Goal: Information Seeking & Learning: Find specific fact

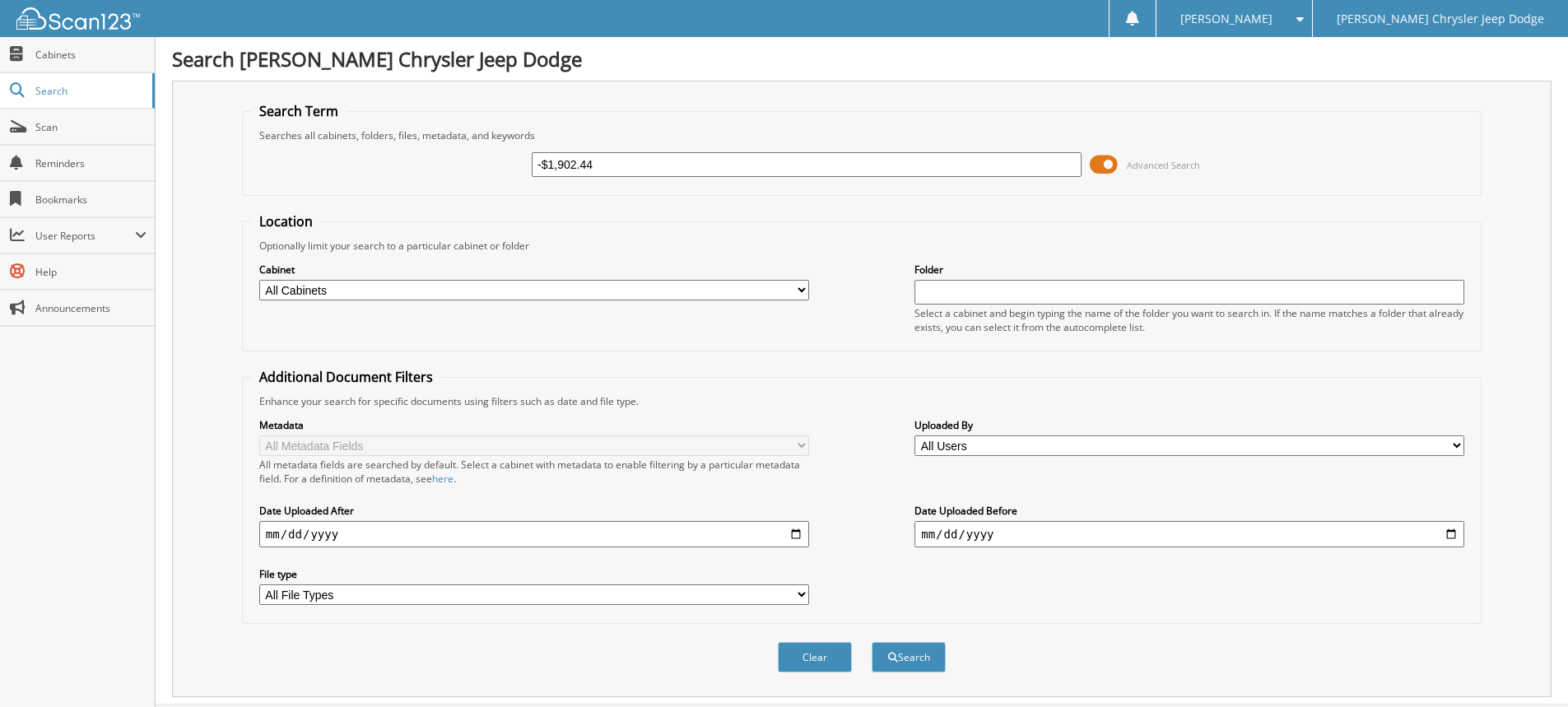
click at [548, 162] on input "-$1,902.44" at bounding box center [807, 164] width 550 height 25
type input "1,902.44"
click at [913, 664] on button "Search" at bounding box center [909, 657] width 74 height 31
drag, startPoint x: 475, startPoint y: 170, endPoint x: 420, endPoint y: 170, distance: 55.0
click at [420, 170] on div "1,902.44 Advanced Search" at bounding box center [862, 164] width 1221 height 45
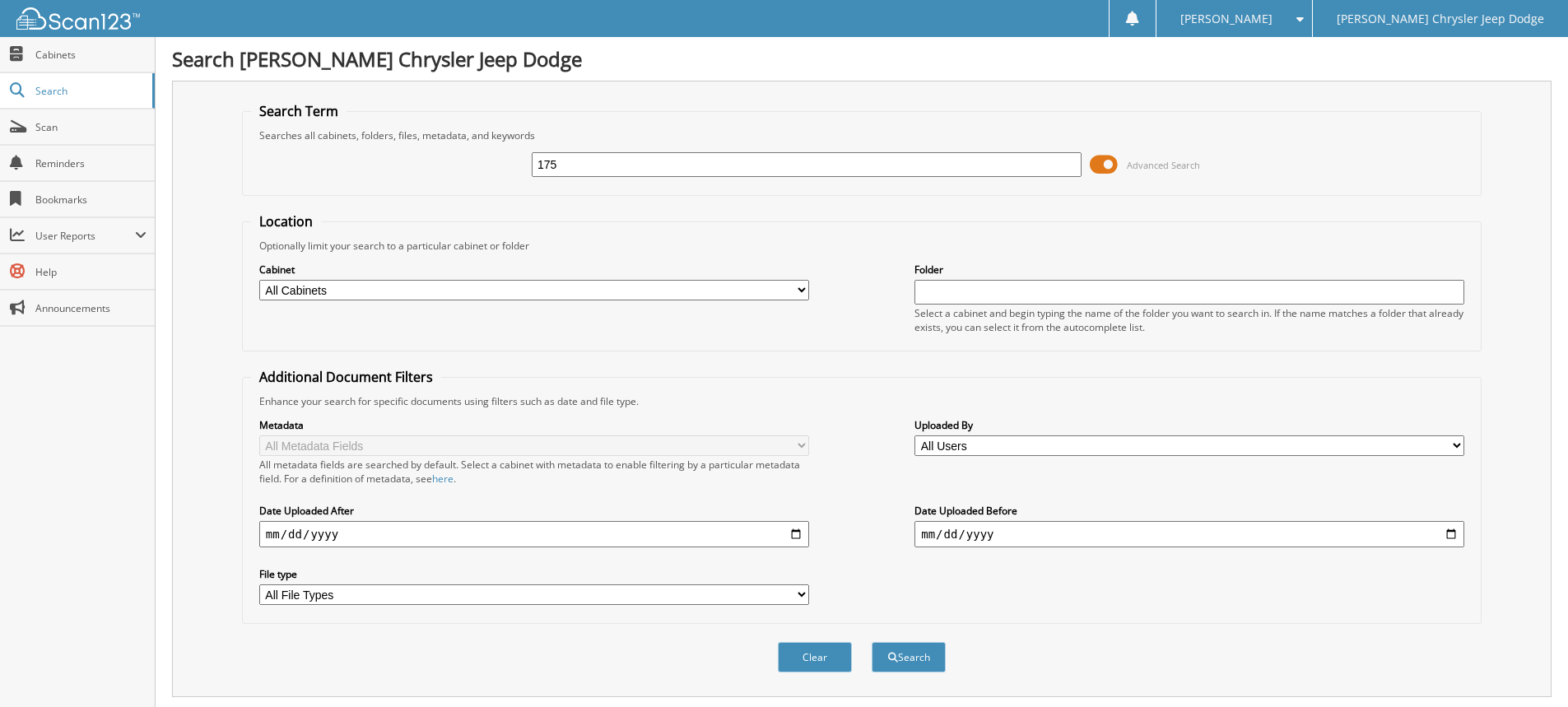
type input "175"
click at [872, 642] on button "Search" at bounding box center [909, 657] width 74 height 31
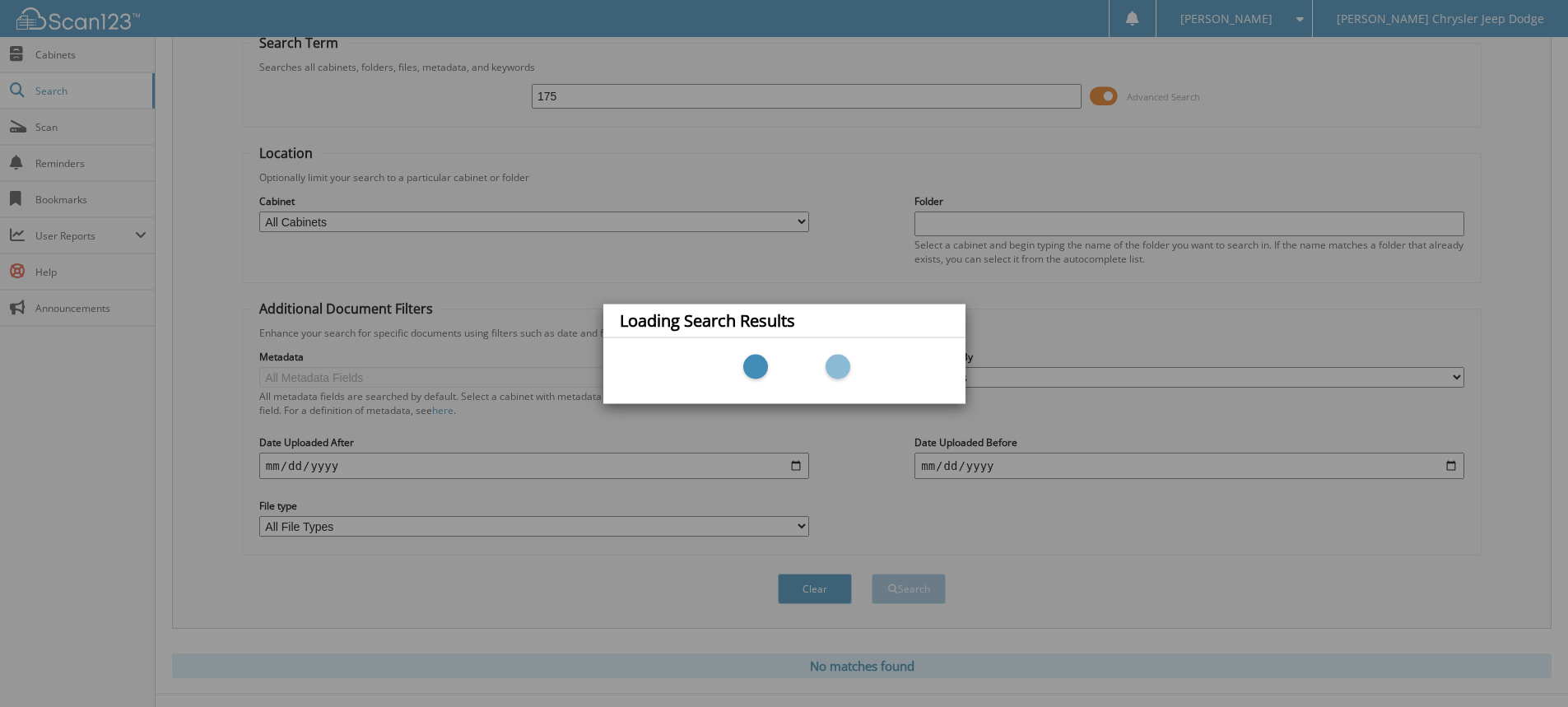
scroll to position [98, 0]
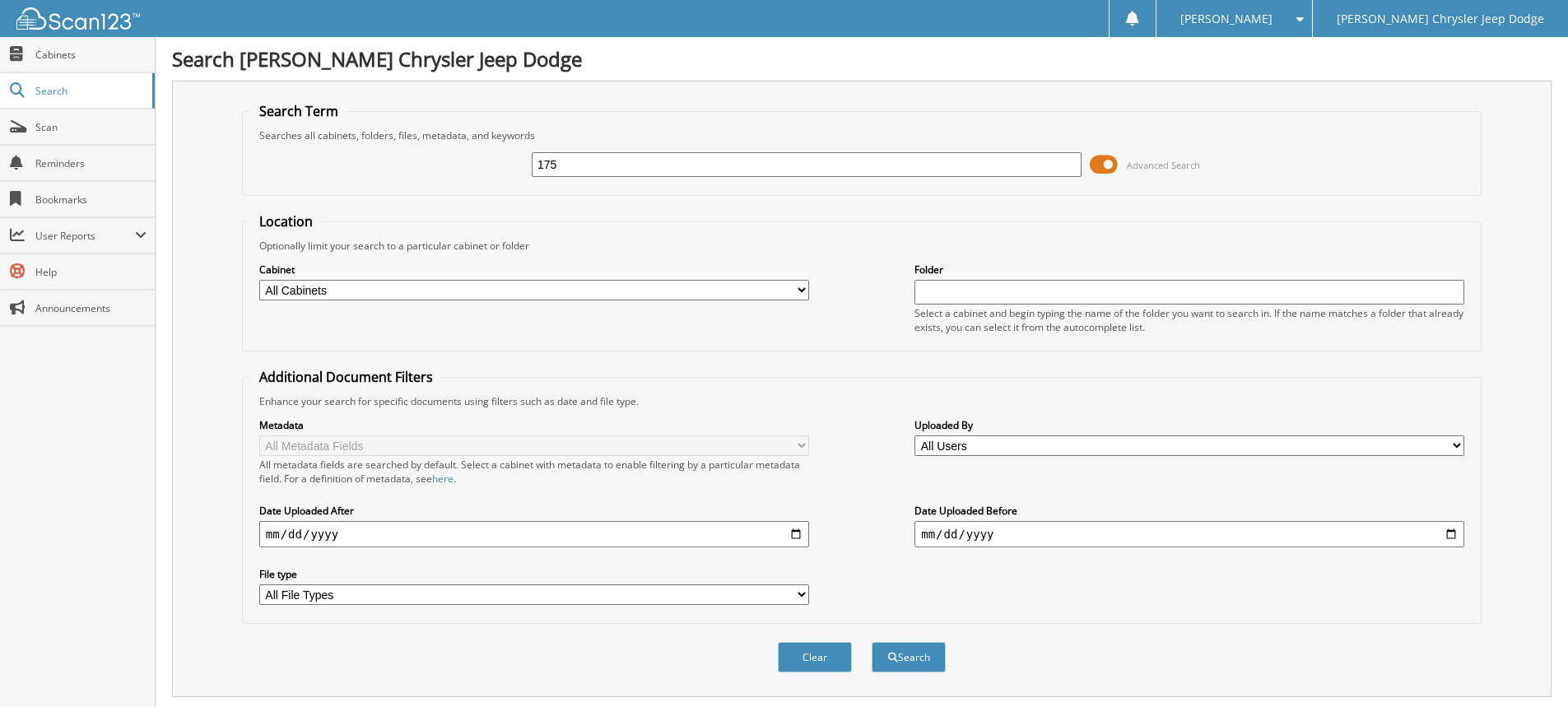
drag, startPoint x: 607, startPoint y: 170, endPoint x: 476, endPoint y: 171, distance: 131.0
click at [476, 171] on div "175 Advanced Search" at bounding box center [862, 164] width 1221 height 45
paste input "68118531"
type input "68118531"
click at [910, 651] on button "Search" at bounding box center [909, 657] width 74 height 31
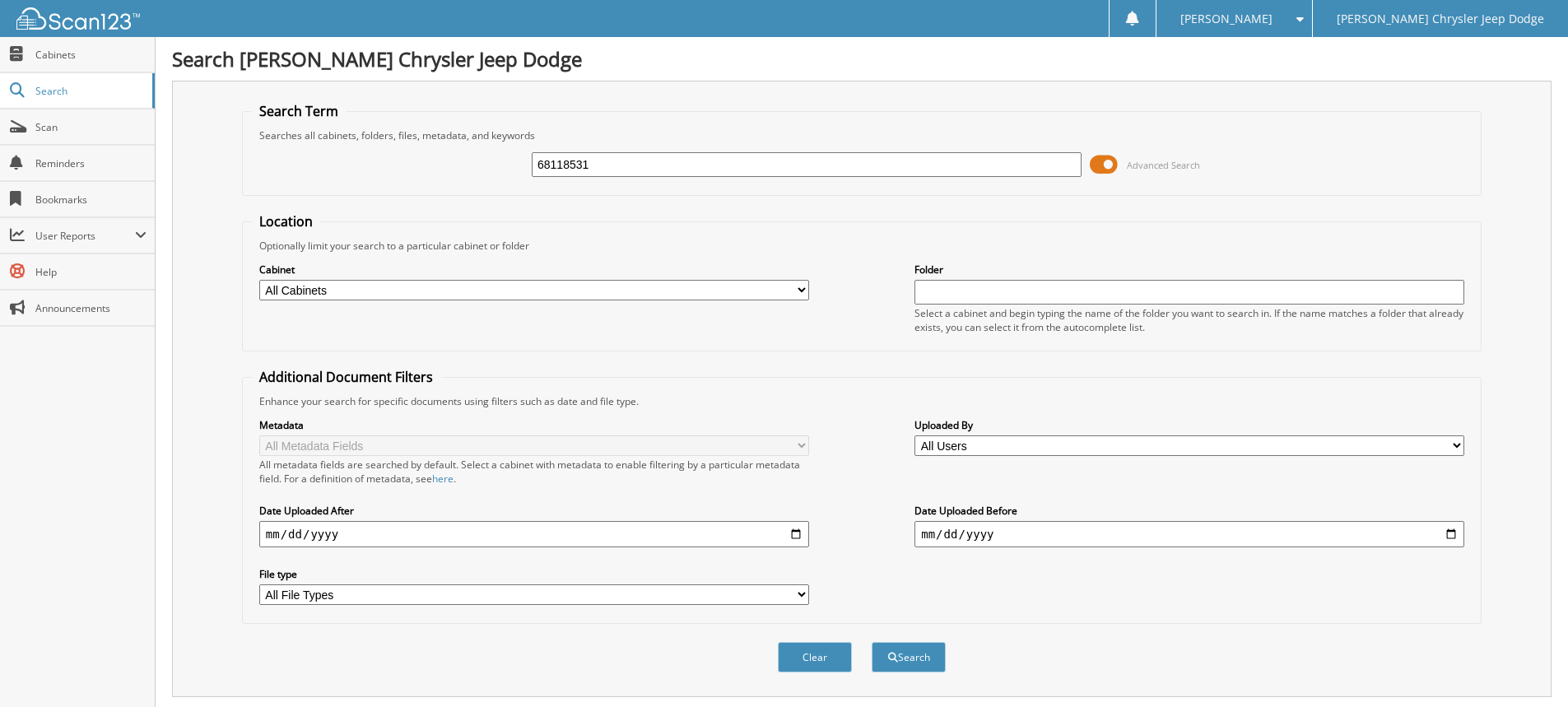
click at [671, 168] on input "68118531" at bounding box center [807, 164] width 550 height 25
click at [542, 165] on input "68118531" at bounding box center [807, 164] width 550 height 25
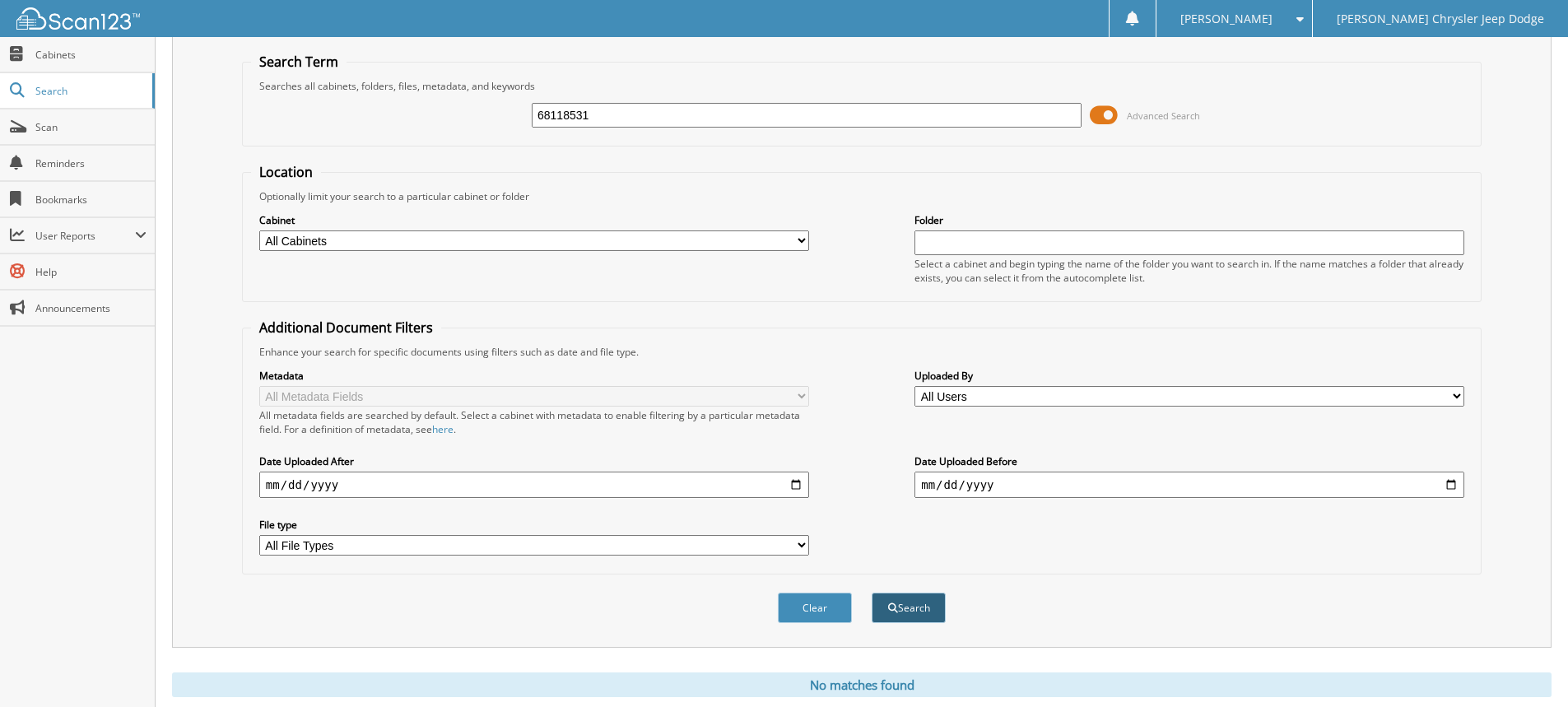
scroll to position [98, 0]
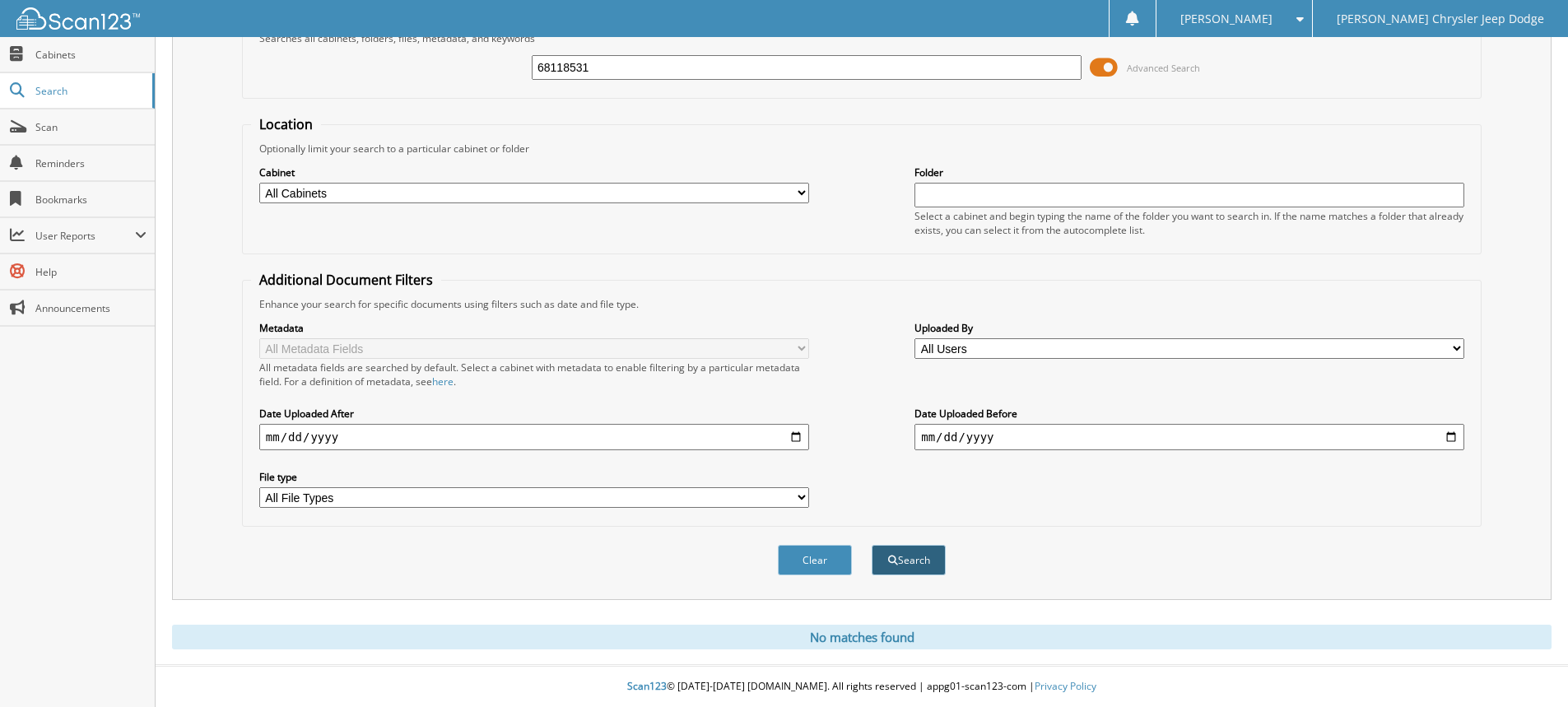
type input "68118531"
click at [918, 568] on button "Search" at bounding box center [909, 560] width 74 height 31
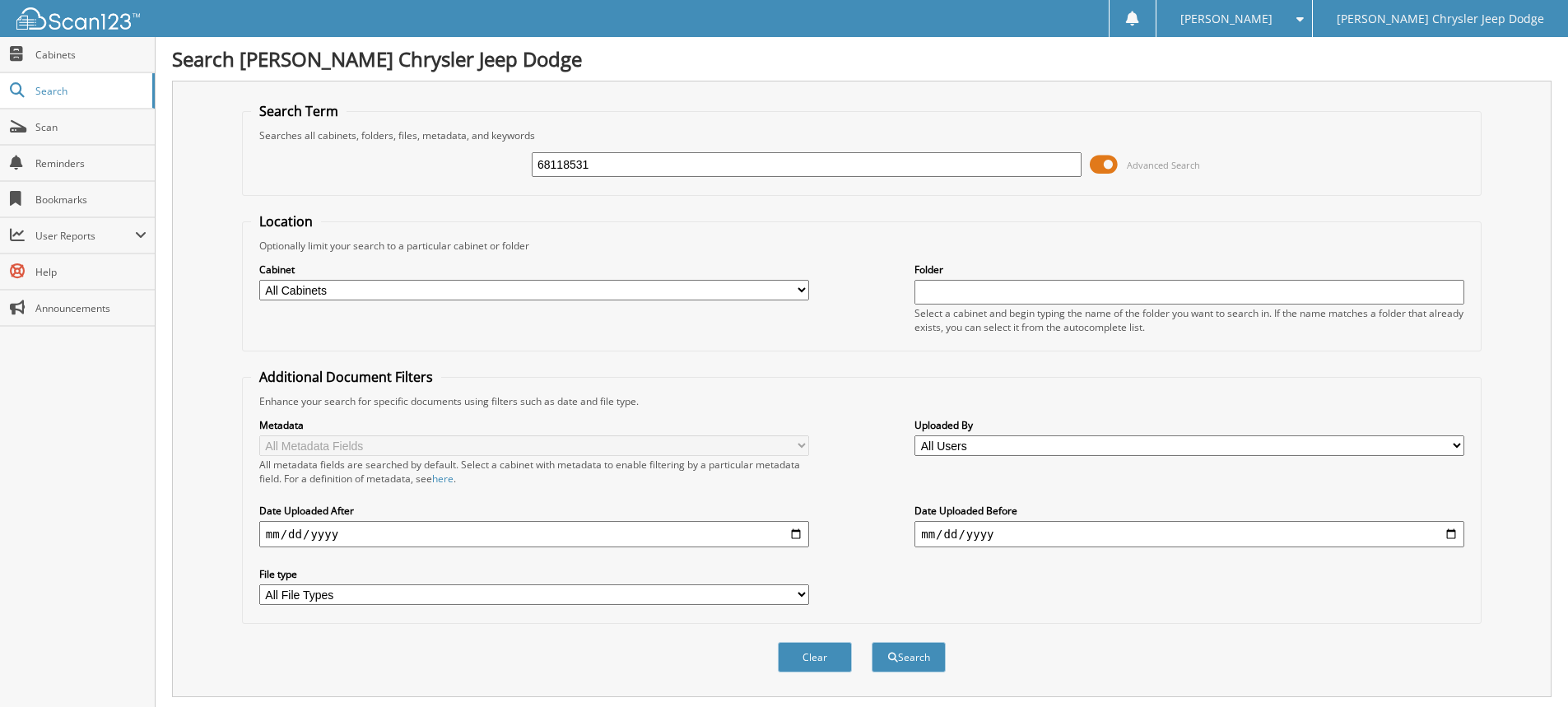
click at [631, 165] on input "68118531" at bounding box center [807, 164] width 550 height 25
click at [79, 62] on link "Cabinets" at bounding box center [77, 55] width 155 height 36
